Goal: Transaction & Acquisition: Purchase product/service

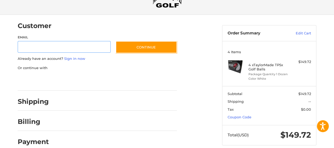
scroll to position [35, 0]
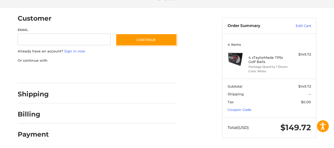
click at [66, 31] on label "Email" at bounding box center [64, 29] width 93 height 5
click at [66, 34] on input "Email" at bounding box center [64, 40] width 93 height 12
click at [66, 41] on input "Email" at bounding box center [64, 40] width 93 height 12
click at [179, 54] on ol "Customer Guest Customer Email Subscribe to our newsletter. Continue Already hav…" at bounding box center [108, 75] width 180 height 136
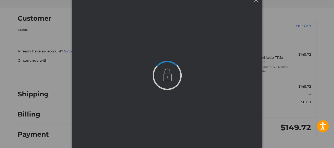
scroll to position [0, 0]
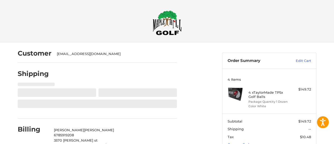
select select "**"
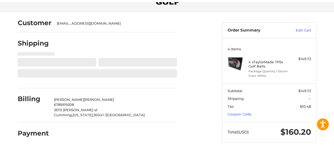
scroll to position [33, 0]
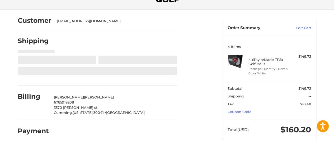
select select "**"
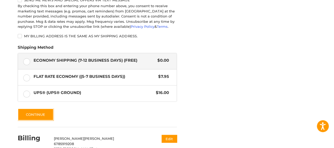
scroll to position [271, 0]
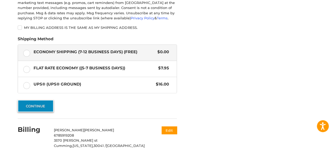
click at [30, 107] on button "Continue" at bounding box center [36, 106] width 36 height 12
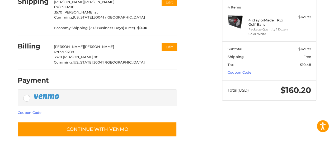
scroll to position [72, 0]
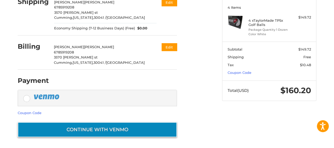
click at [105, 127] on button "Continue with Venmo" at bounding box center [97, 129] width 159 height 15
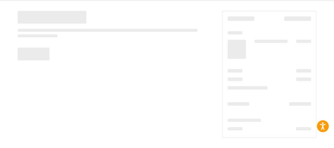
scroll to position [42, 0]
